Goal: Transaction & Acquisition: Obtain resource

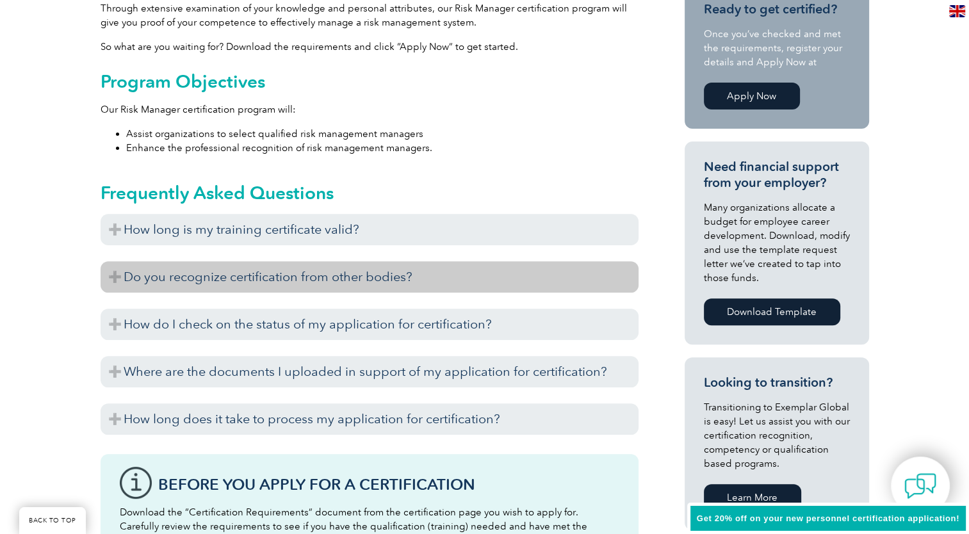
scroll to position [448, 0]
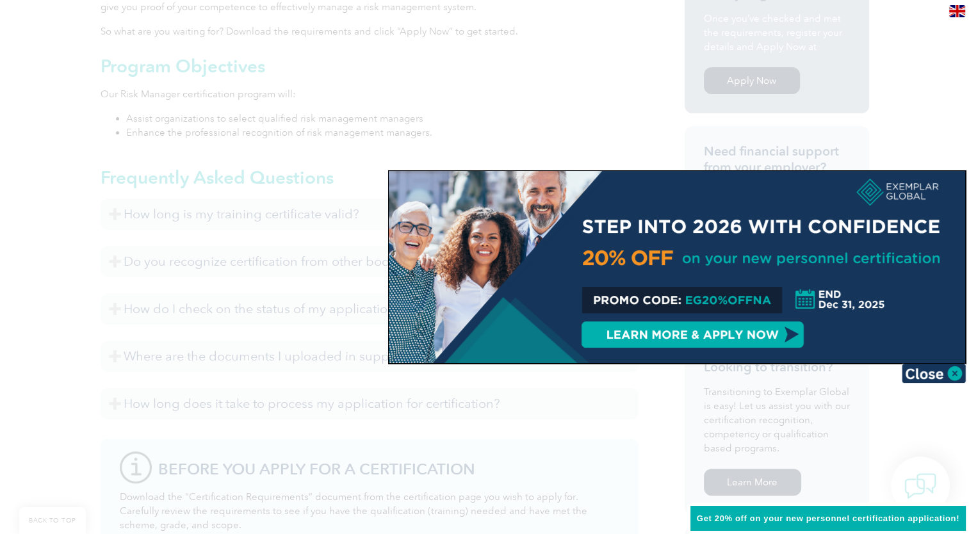
click at [954, 369] on img at bounding box center [934, 373] width 64 height 19
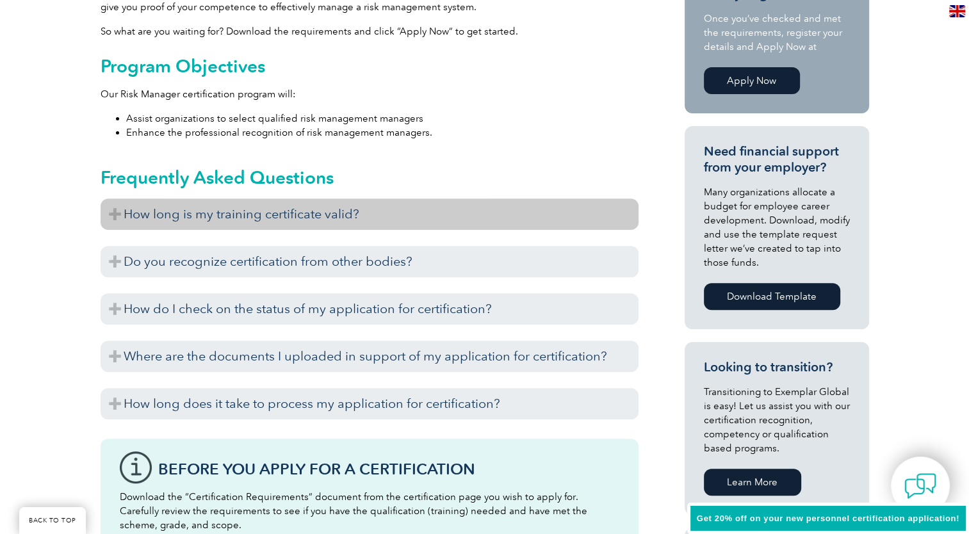
click at [119, 210] on h3 "How long is my training certificate valid?" at bounding box center [370, 213] width 538 height 31
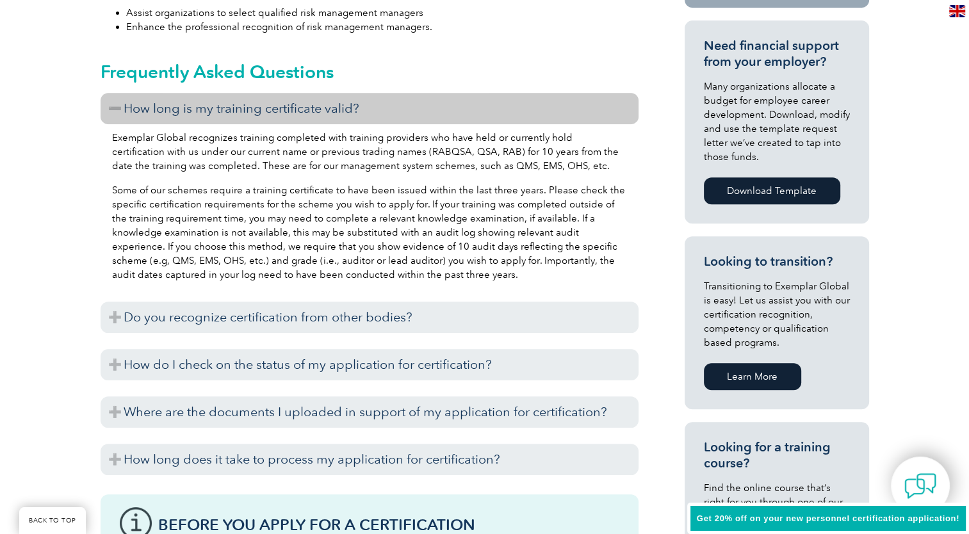
scroll to position [576, 0]
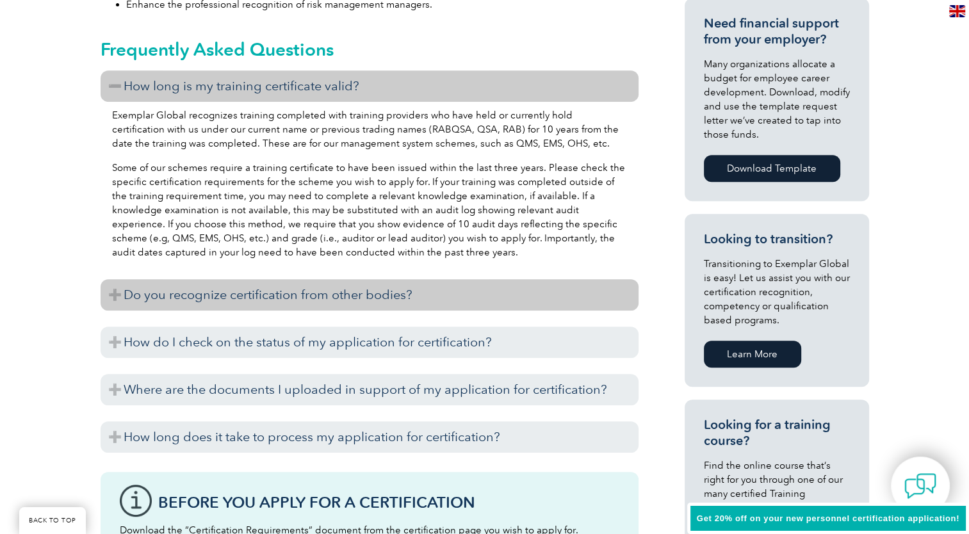
click at [108, 291] on h3 "Do you recognize certification from other bodies?" at bounding box center [370, 294] width 538 height 31
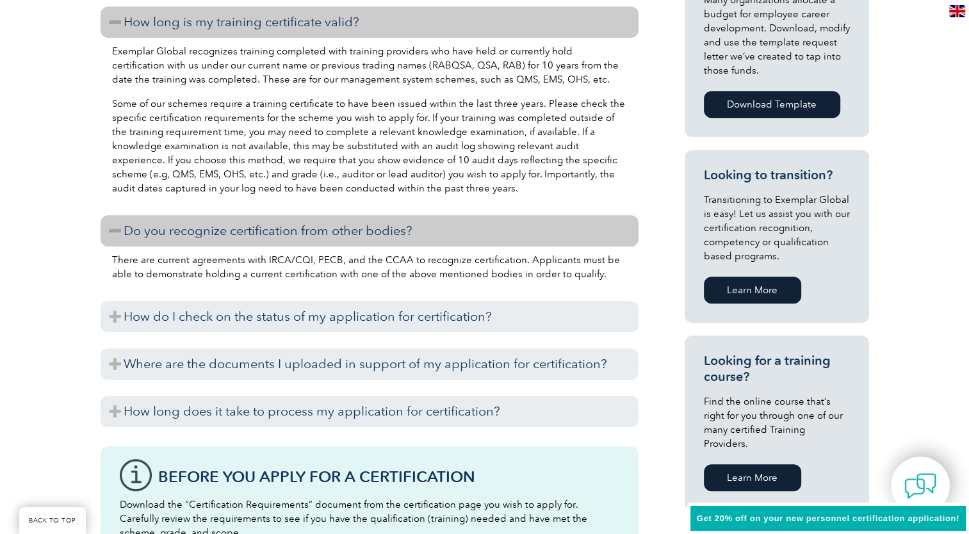
scroll to position [704, 0]
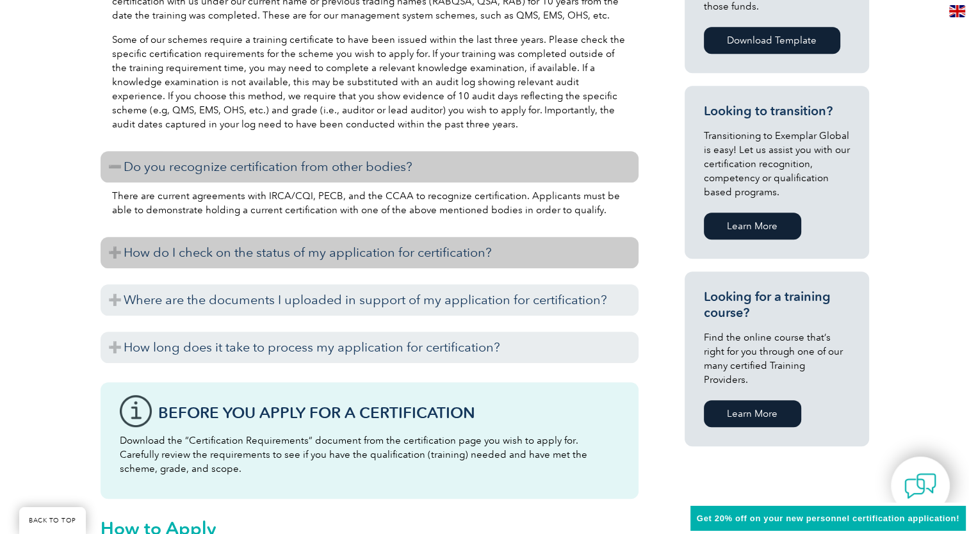
click at [128, 255] on h3 "How do I check on the status of my application for certification?" at bounding box center [370, 252] width 538 height 31
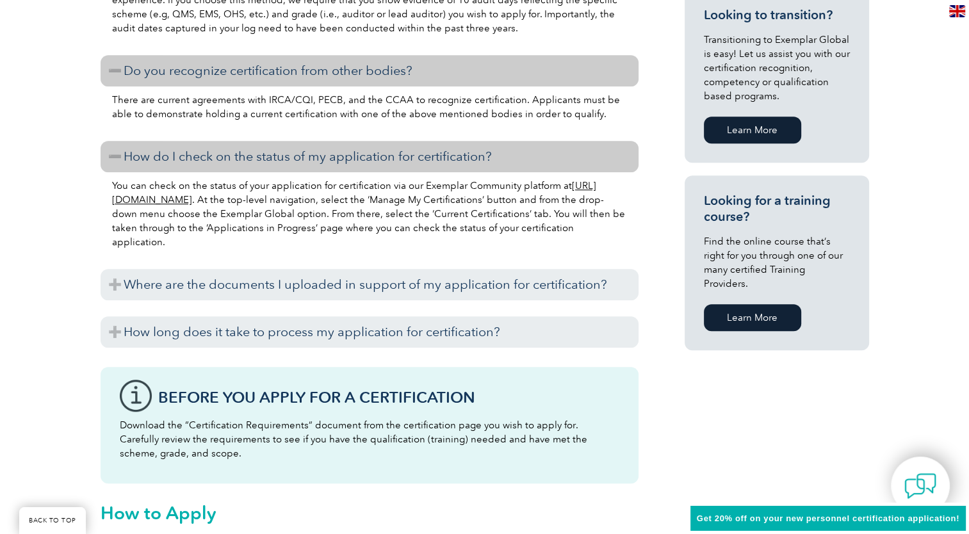
scroll to position [832, 0]
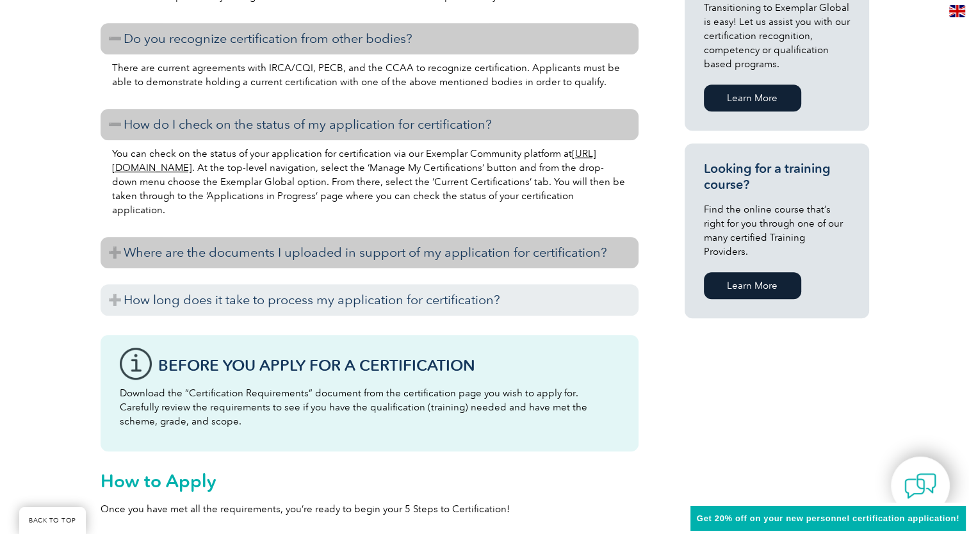
click at [122, 249] on h3 "Where are the documents I uploaded in support of my application for certificati…" at bounding box center [370, 252] width 538 height 31
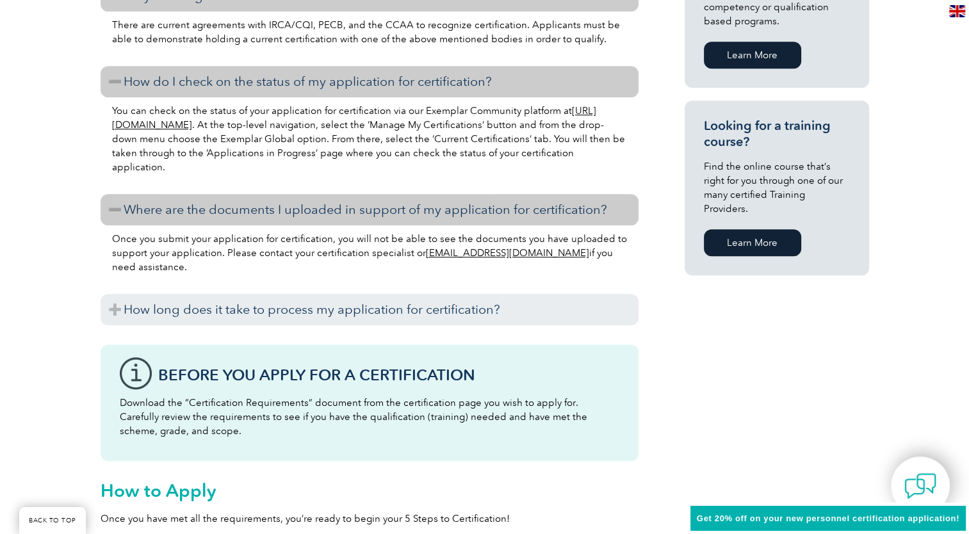
scroll to position [896, 0]
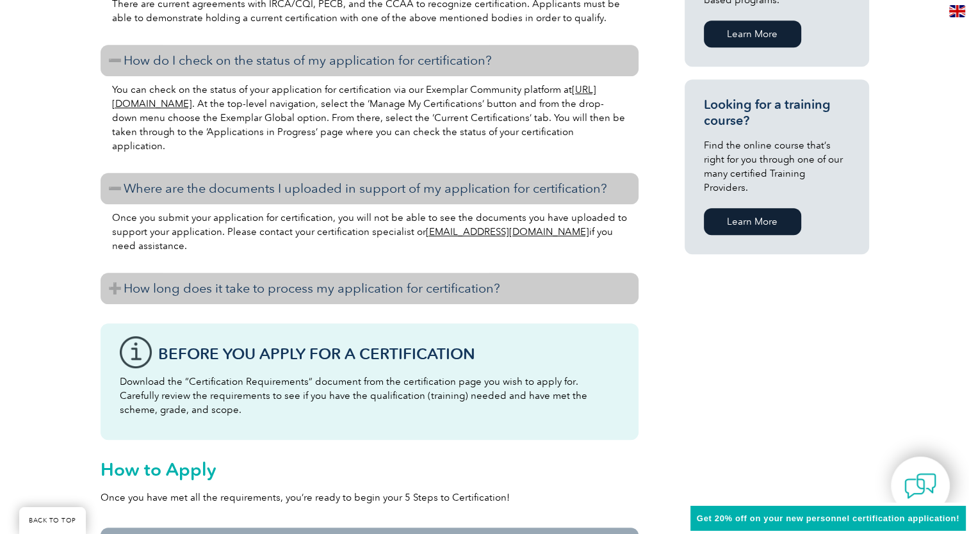
click at [118, 286] on h3 "How long does it take to process my application for certification?" at bounding box center [370, 288] width 538 height 31
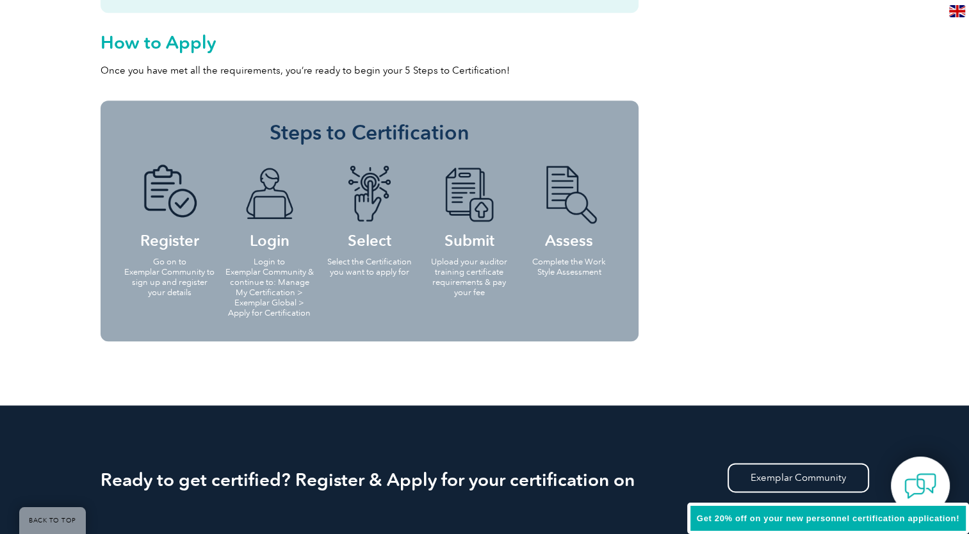
scroll to position [1409, 0]
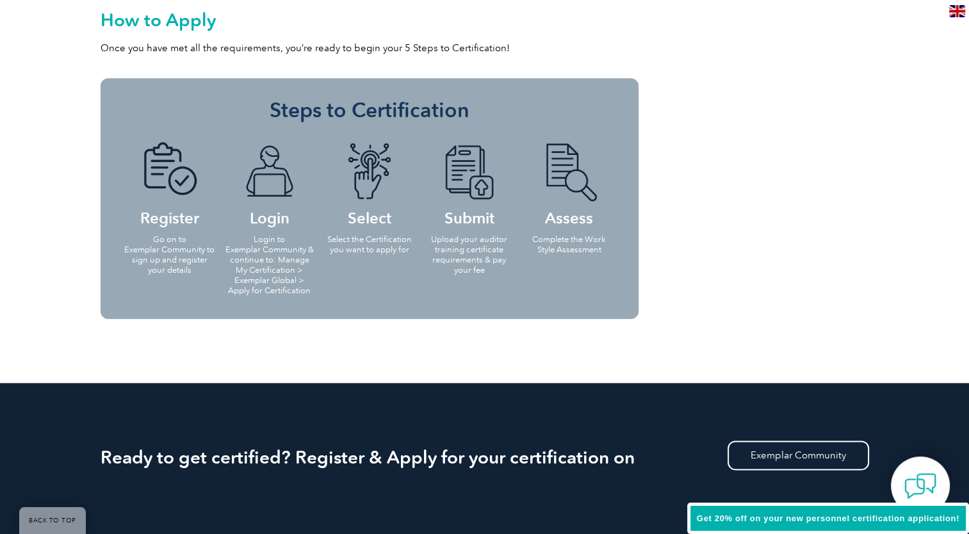
click at [481, 250] on p "Upload your auditor training certificate requirements & pay your fee" at bounding box center [469, 254] width 92 height 41
click at [474, 277] on li "Submit Upload your auditor training certificate requirements & pay your fee" at bounding box center [469, 207] width 100 height 156
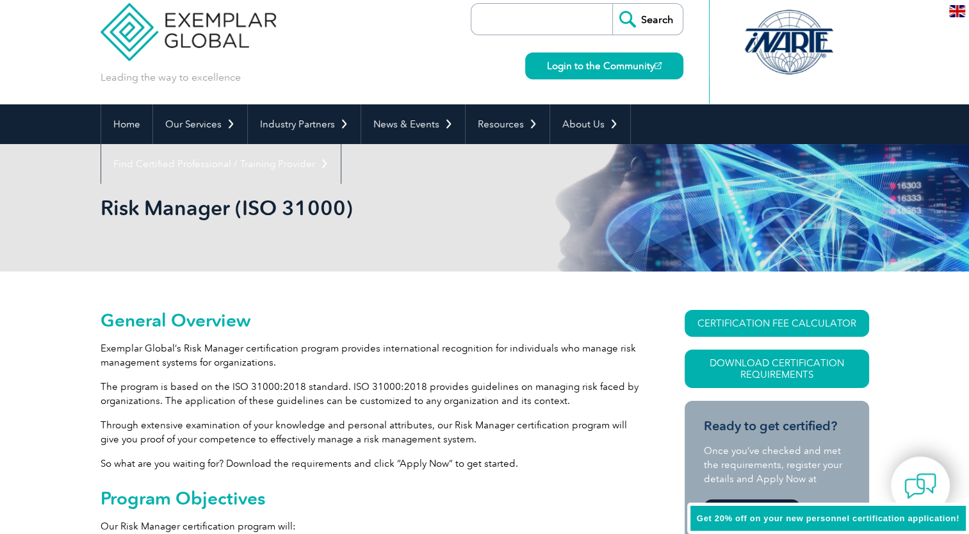
scroll to position [0, 0]
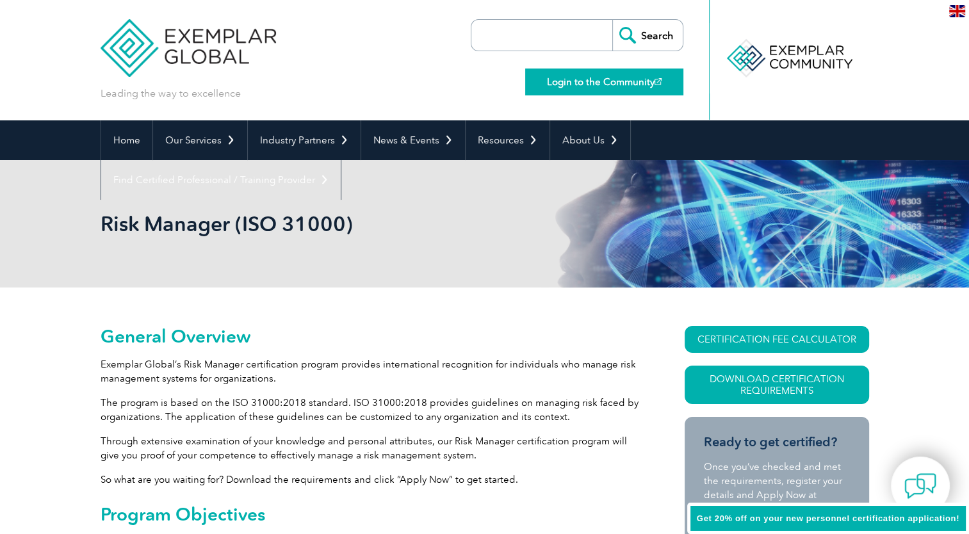
click at [608, 74] on link "Login to the Community" at bounding box center [604, 82] width 158 height 27
click at [587, 76] on link "Login to the Community" at bounding box center [604, 82] width 158 height 27
click at [610, 88] on link "Login to the Community" at bounding box center [604, 82] width 158 height 27
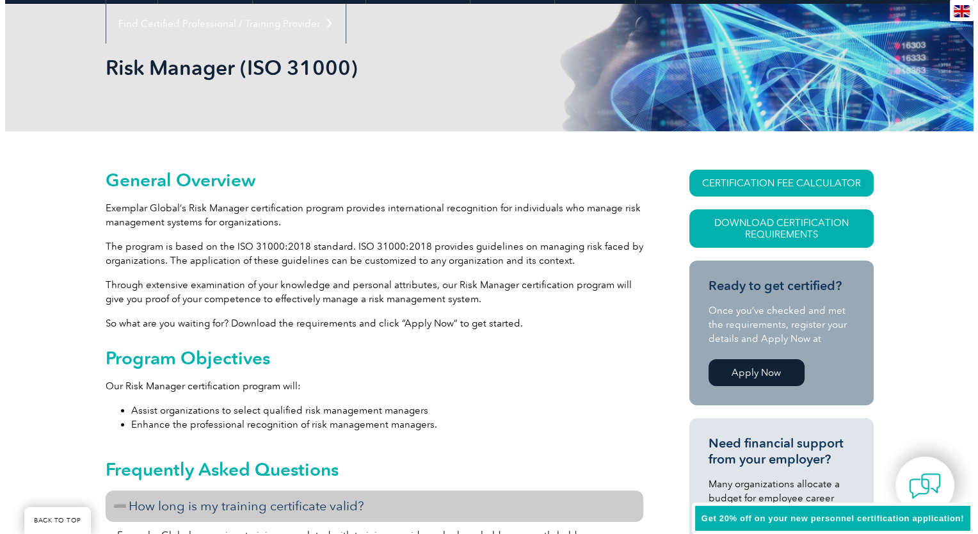
scroll to position [128, 0]
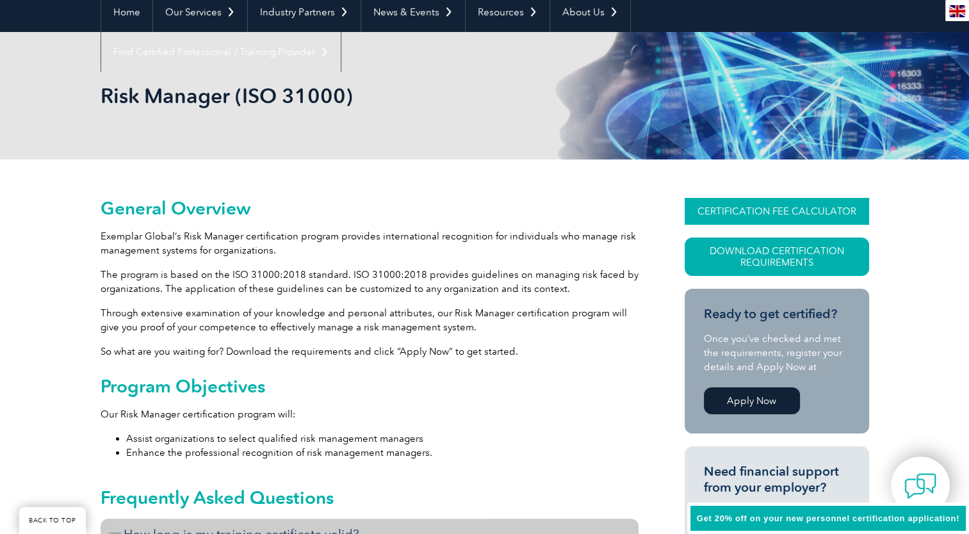
click at [748, 214] on link "CERTIFICATION FEE CALCULATOR" at bounding box center [776, 211] width 184 height 27
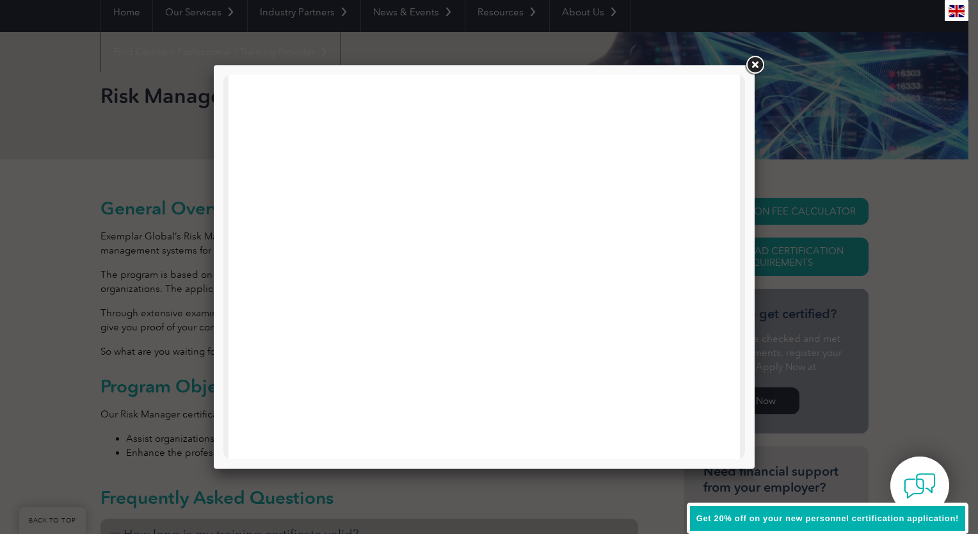
scroll to position [0, 0]
click at [758, 65] on link at bounding box center [754, 65] width 23 height 23
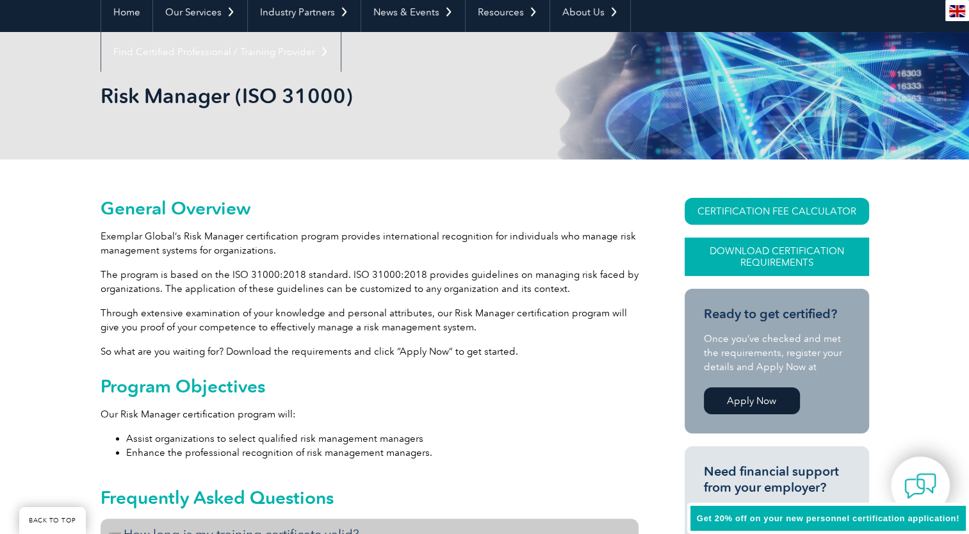
click at [831, 253] on link "Download Certification Requirements" at bounding box center [776, 257] width 184 height 38
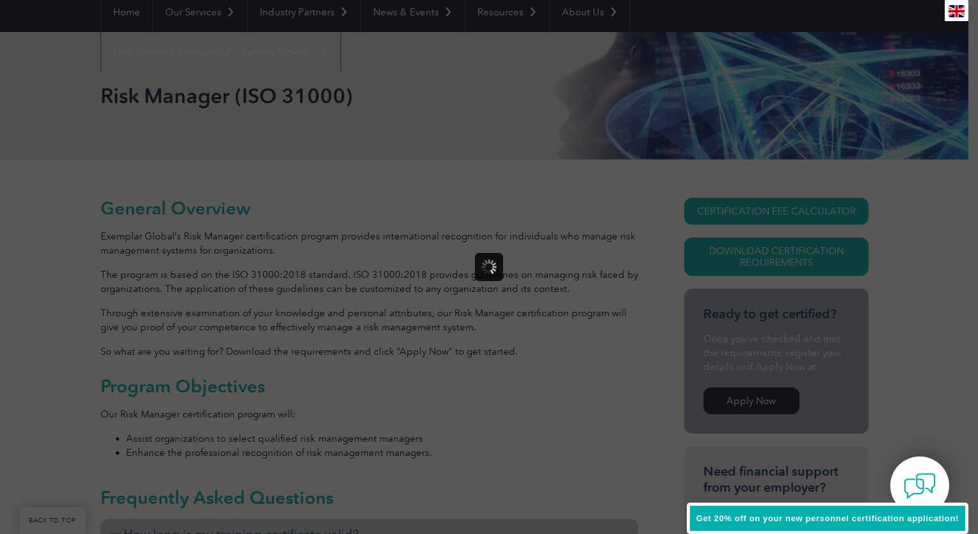
scroll to position [0, 0]
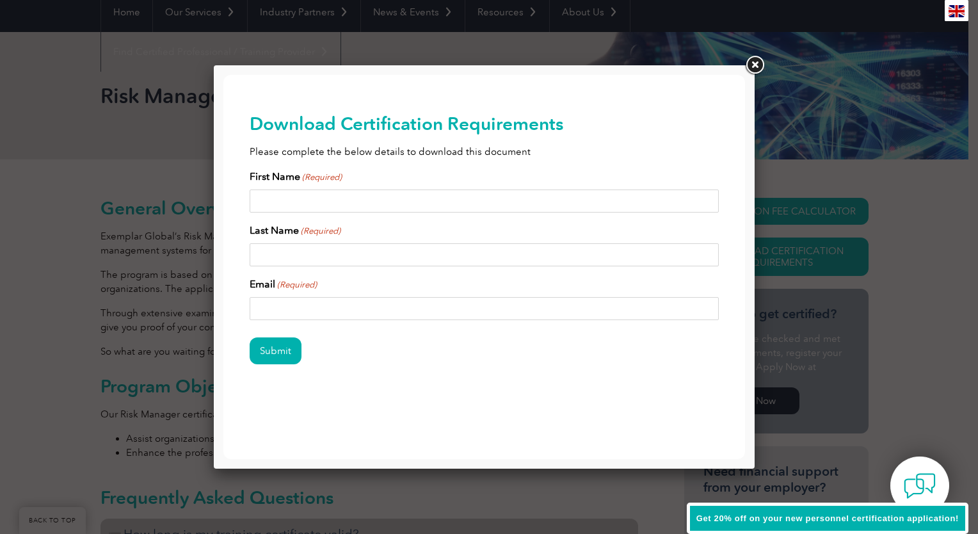
click at [537, 198] on input "First Name (Required)" at bounding box center [485, 201] width 470 height 23
type input "FEHMİ"
type input "ALEMDAR"
drag, startPoint x: 446, startPoint y: 303, endPoint x: 213, endPoint y: 306, distance: 233.7
click at [223, 306] on html "BACK TO TOP Leading the way to excellence ▼" at bounding box center [484, 259] width 522 height 369
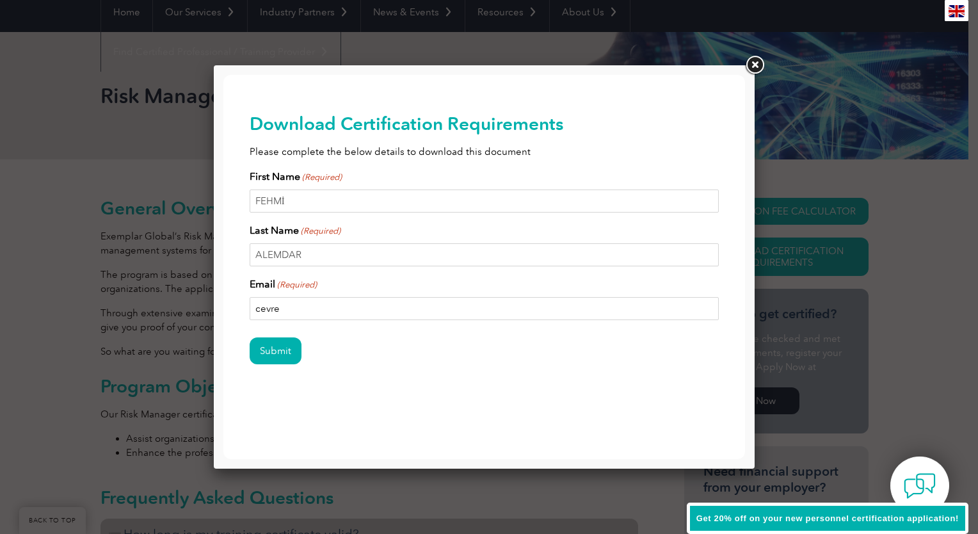
type input "[EMAIL_ADDRESS][DOMAIN_NAME]"
click at [276, 350] on input "Submit" at bounding box center [276, 350] width 52 height 27
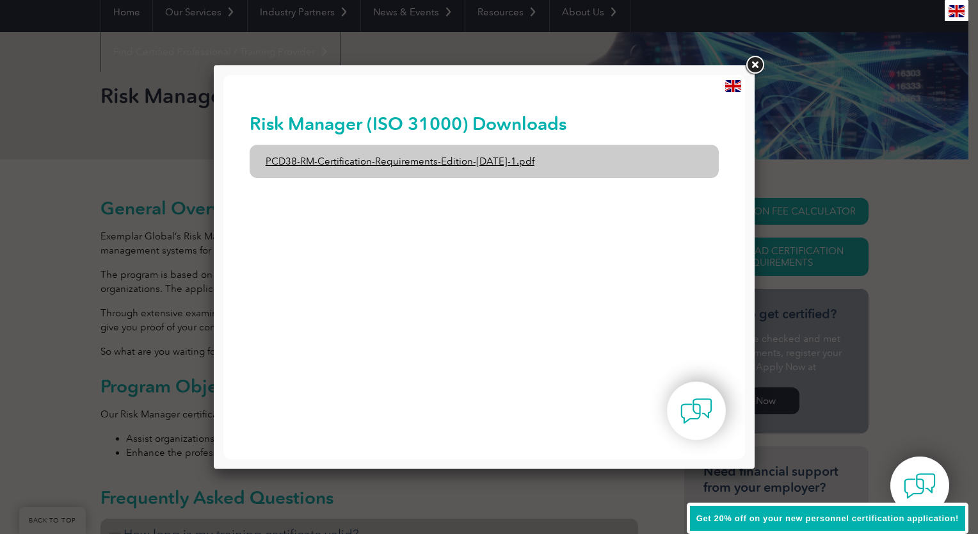
click at [348, 162] on link "PCD38-RM-Certification-Requirements-Edition-[DATE]-1.pdf" at bounding box center [485, 161] width 470 height 33
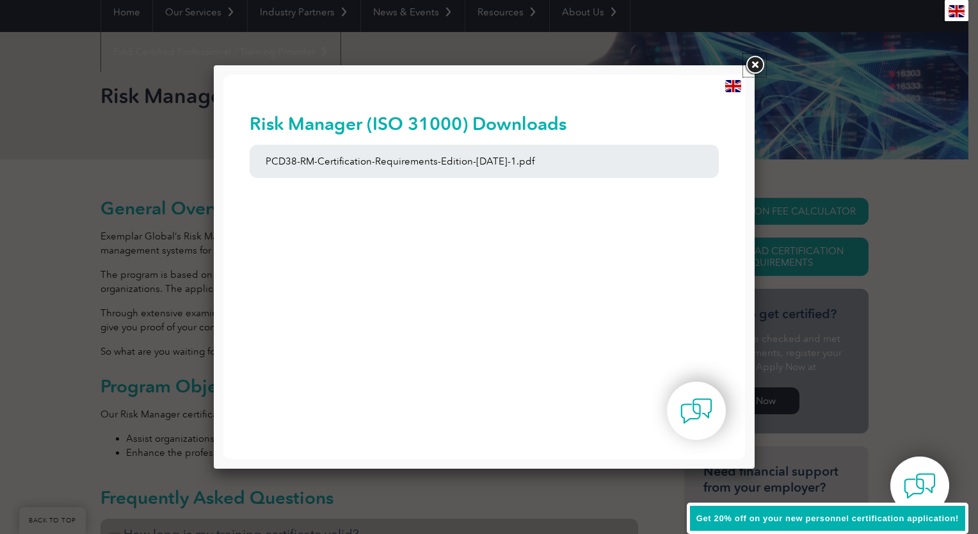
click at [759, 63] on link at bounding box center [754, 65] width 23 height 23
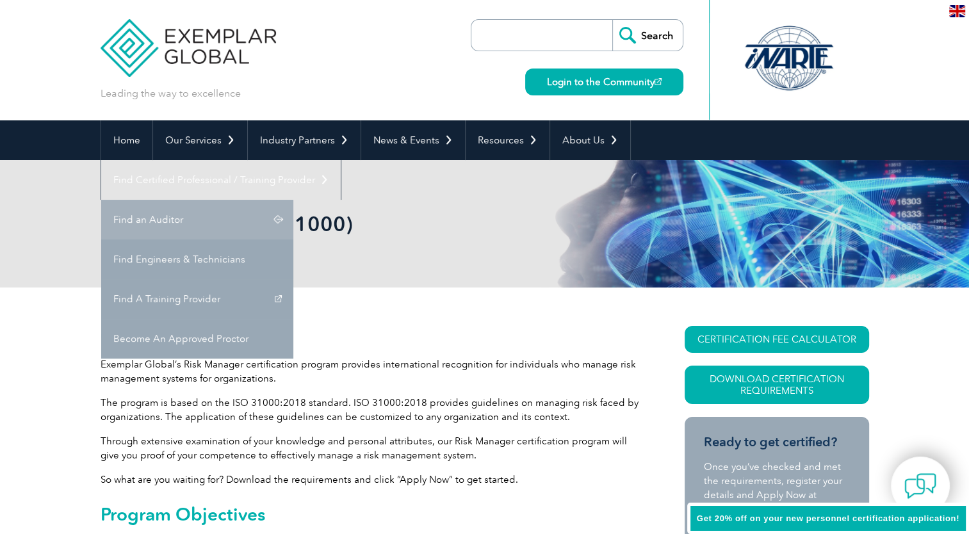
click at [293, 200] on link "Find an Auditor" at bounding box center [197, 220] width 192 height 40
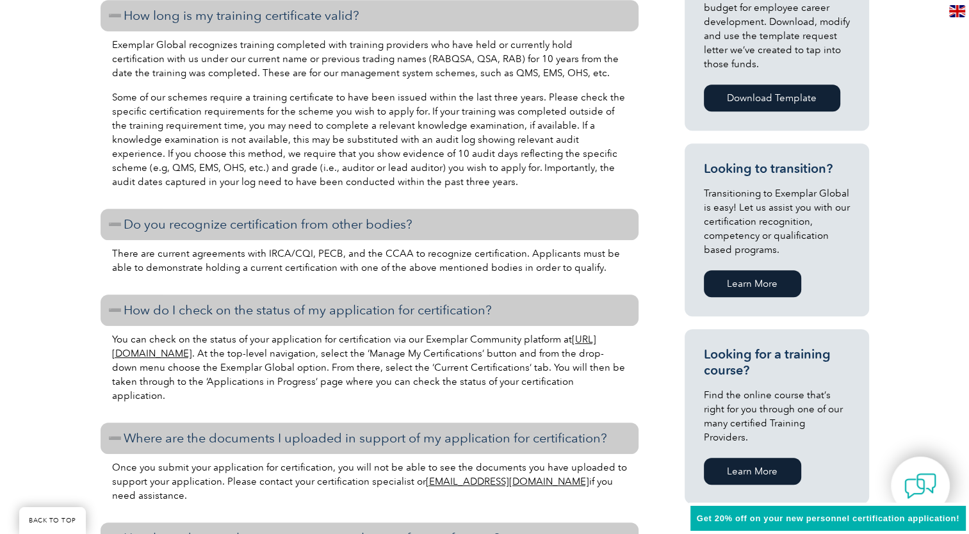
scroll to position [583, 0]
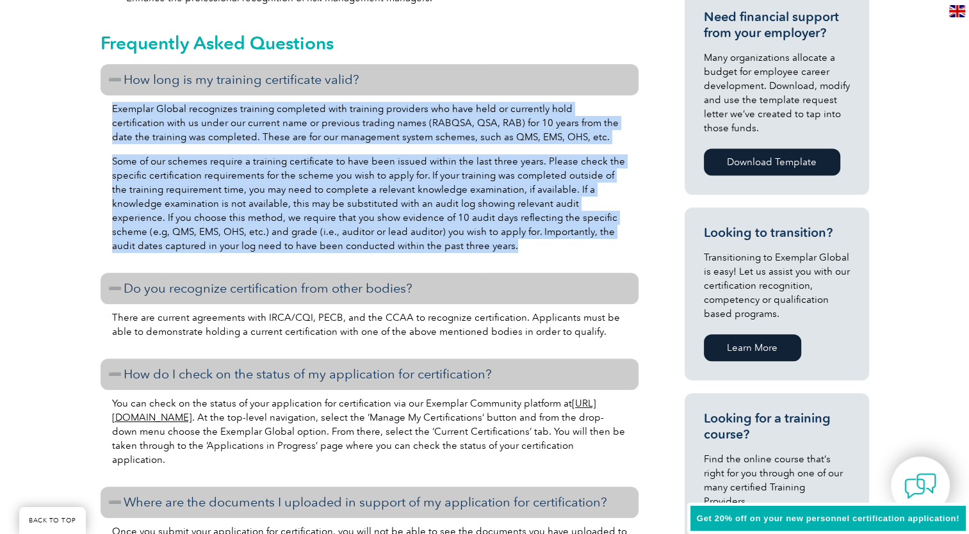
drag, startPoint x: 412, startPoint y: 249, endPoint x: 106, endPoint y: 109, distance: 337.2
click at [106, 109] on div "Exemplar Global recognizes training completed with training providers who have …" at bounding box center [370, 179] width 538 height 168
copy div "Exemplar Global recognizes training completed with training providers who have …"
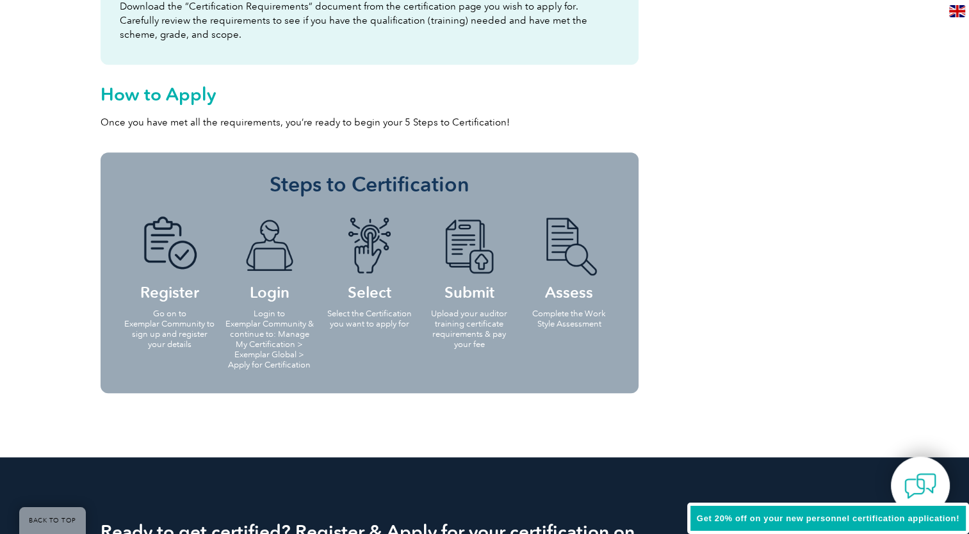
scroll to position [1479, 0]
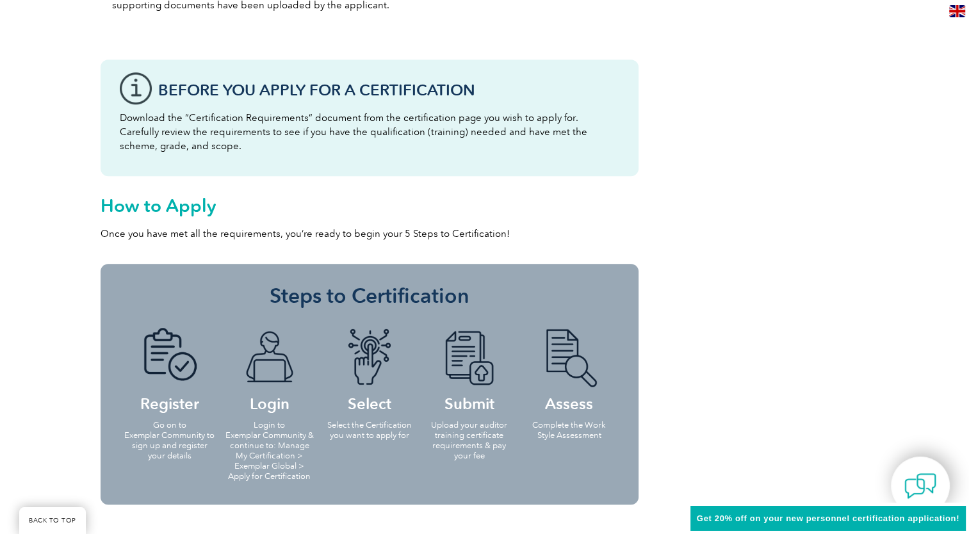
scroll to position [1287, 0]
